Goal: Check status: Check status

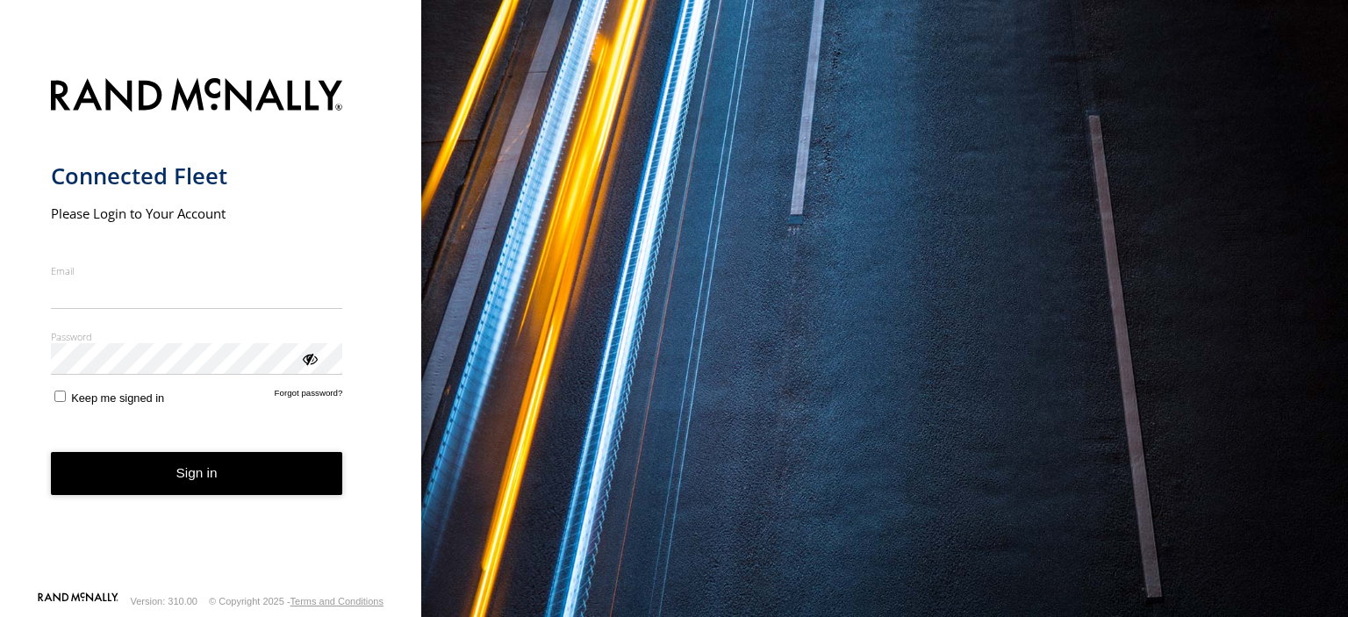
type input "**********"
click at [148, 483] on button "Sign in" at bounding box center [197, 473] width 292 height 43
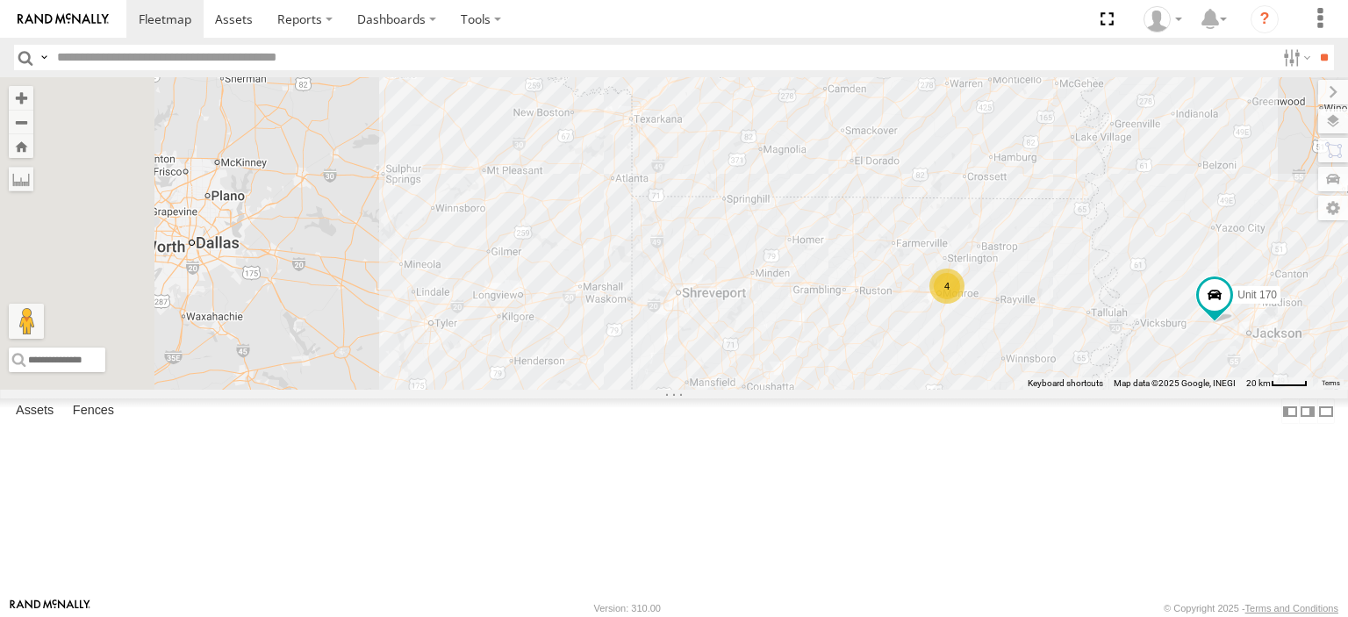
drag, startPoint x: 648, startPoint y: 385, endPoint x: 1162, endPoint y: 428, distance: 516.2
click at [1162, 390] on div "Unit 170 4" at bounding box center [674, 233] width 1348 height 313
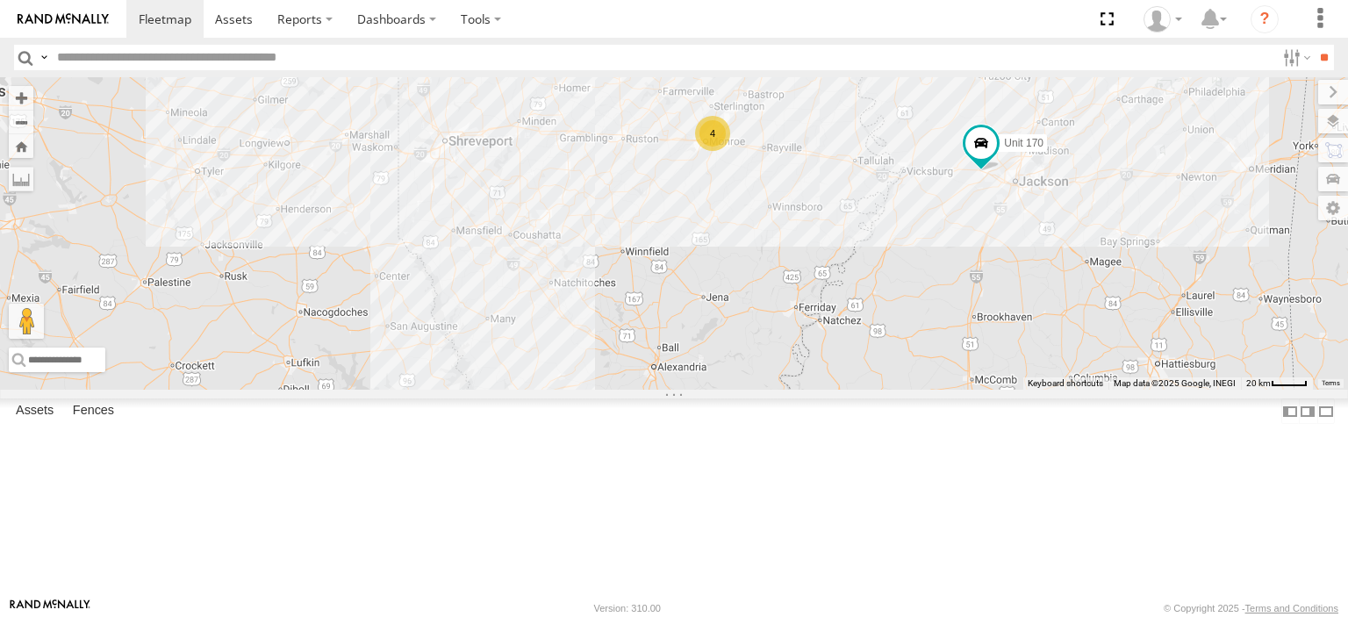
drag, startPoint x: 931, startPoint y: 370, endPoint x: 622, endPoint y: 149, distance: 380.0
click at [622, 149] on div "Unit 170 4" at bounding box center [674, 233] width 1348 height 313
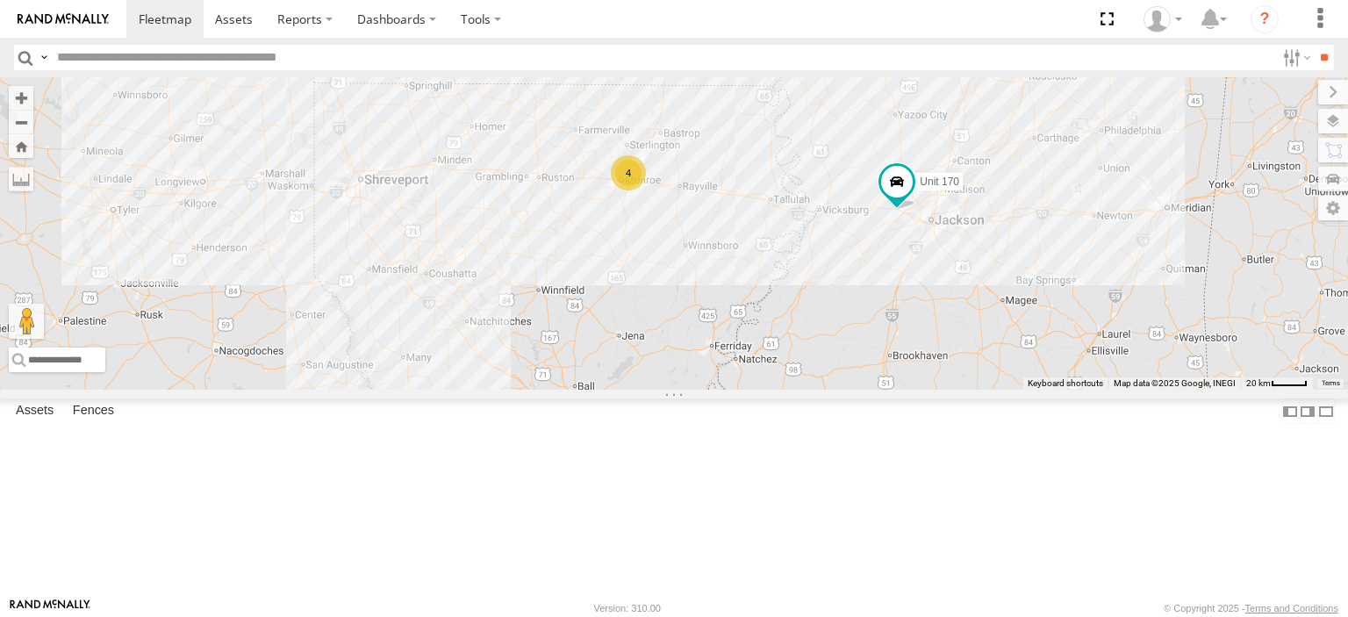
drag, startPoint x: 948, startPoint y: 308, endPoint x: 860, endPoint y: 350, distance: 97.4
click at [860, 350] on div "Unit 170 4" at bounding box center [674, 233] width 1348 height 313
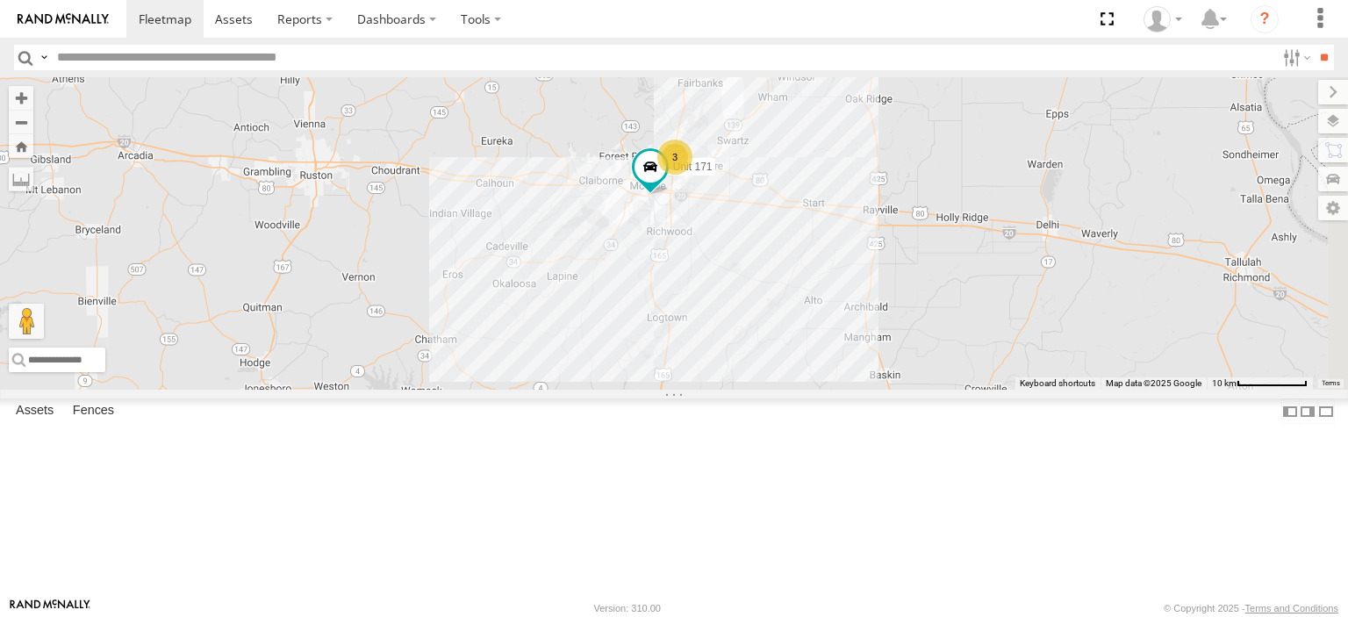
drag, startPoint x: 935, startPoint y: 209, endPoint x: 893, endPoint y: 383, distance: 178.8
click at [890, 390] on div "Unit 170 3 Unit 171" at bounding box center [674, 233] width 1348 height 313
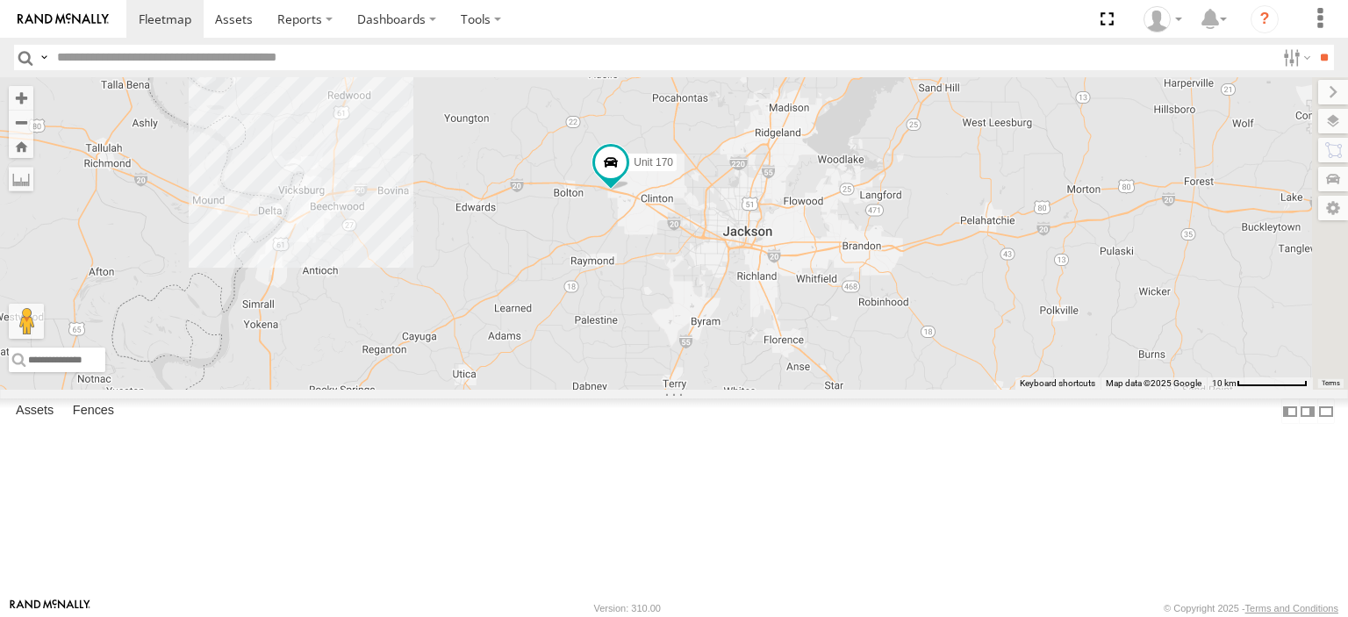
drag, startPoint x: 1110, startPoint y: 245, endPoint x: -33, endPoint y: 119, distance: 1149.8
click at [0, 119] on html at bounding box center [674, 308] width 1348 height 617
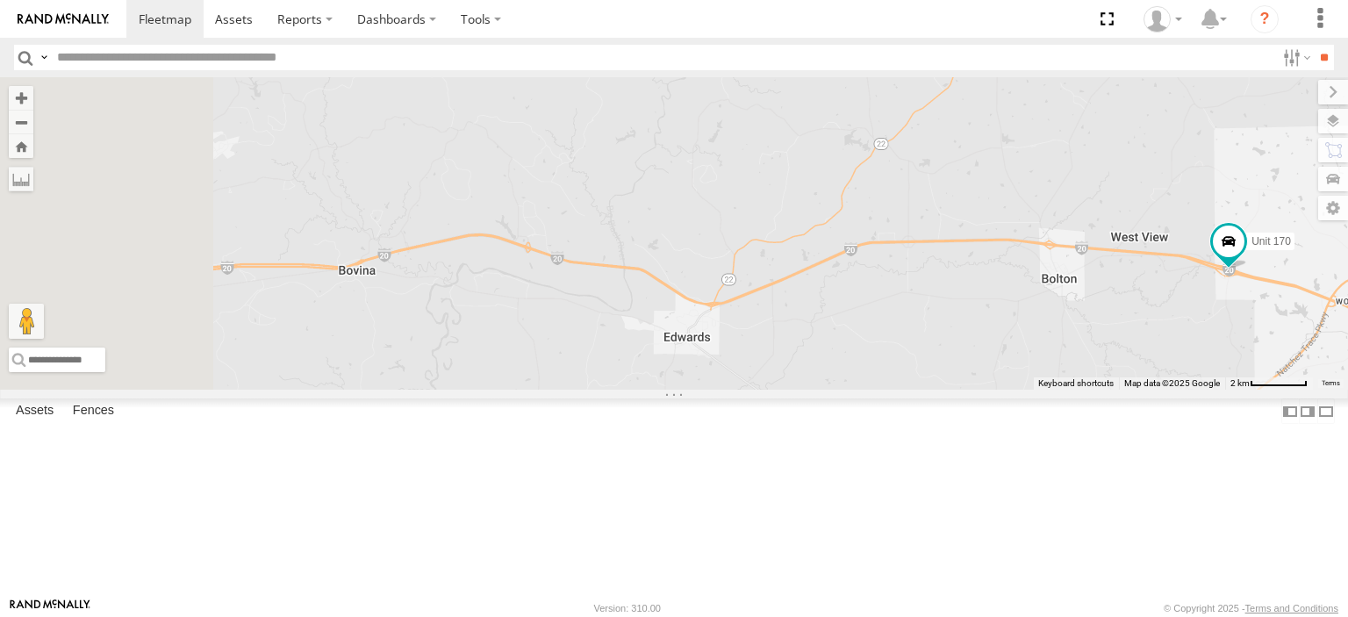
drag, startPoint x: 817, startPoint y: 341, endPoint x: 1347, endPoint y: 403, distance: 533.8
click at [1347, 390] on div "Unit 170 Unit 171" at bounding box center [674, 233] width 1348 height 313
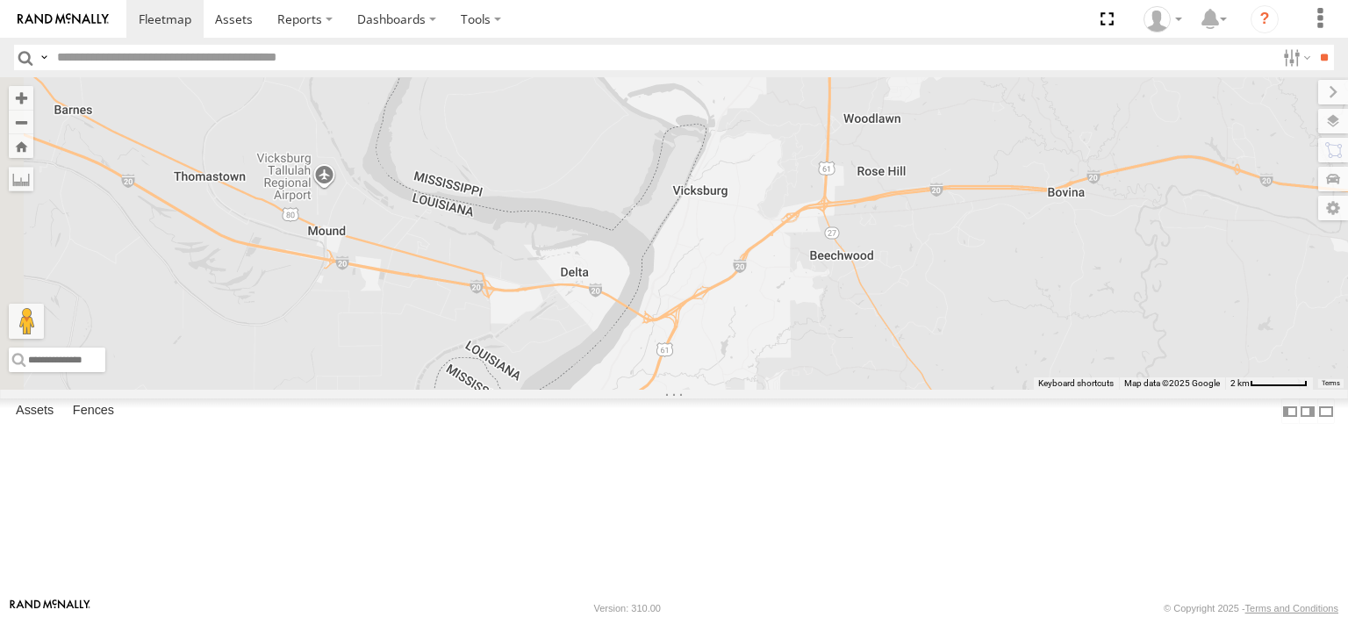
drag, startPoint x: 821, startPoint y: 452, endPoint x: 1347, endPoint y: 403, distance: 529.0
click at [1347, 390] on div "Unit 170 Unit 171" at bounding box center [674, 233] width 1348 height 313
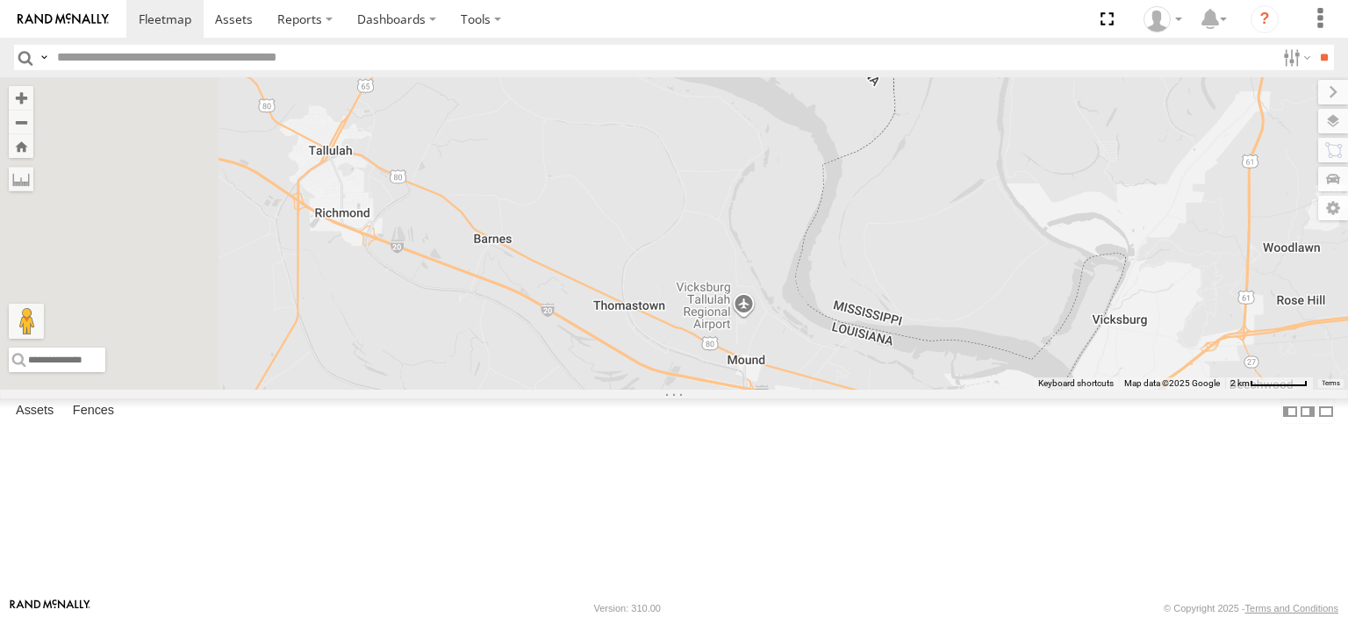
drag, startPoint x: 918, startPoint y: 526, endPoint x: 1340, endPoint y: 651, distance: 440.5
click at [1340, 616] on html at bounding box center [674, 308] width 1348 height 617
